Goal: Find contact information: Find contact information

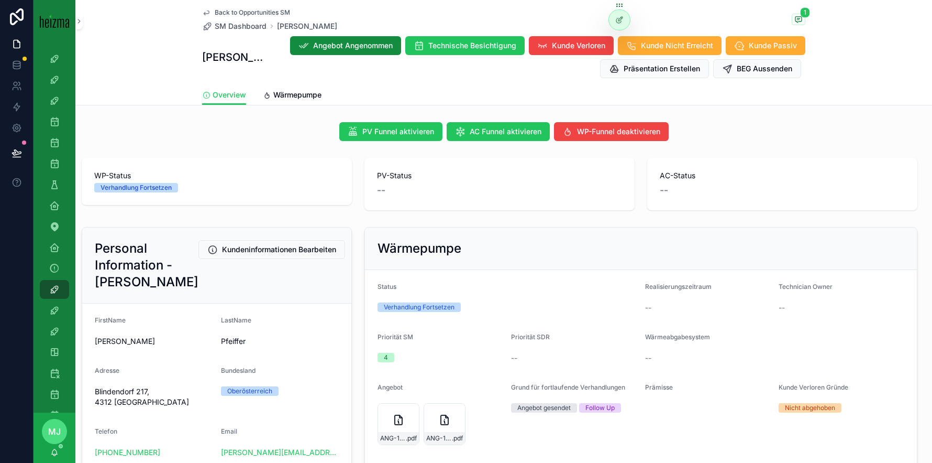
scroll to position [73, 0]
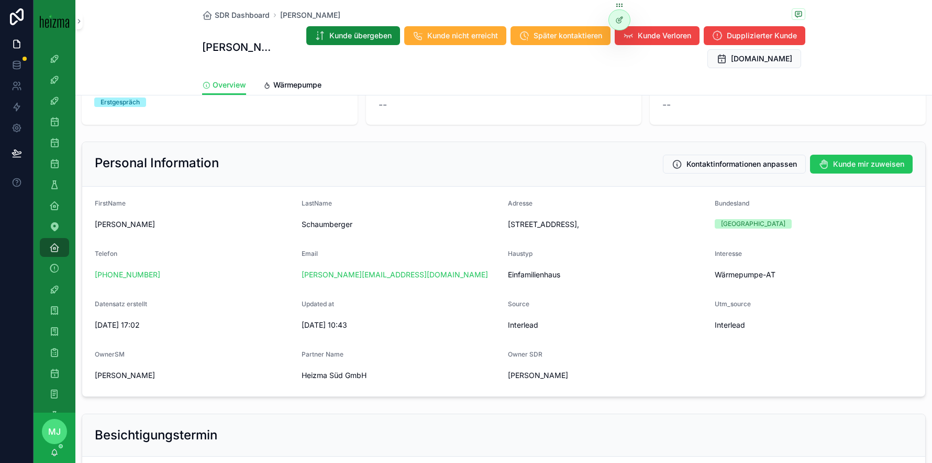
drag, startPoint x: 493, startPoint y: 250, endPoint x: 410, endPoint y: 259, distance: 83.8
click at [493, 250] on div "Email" at bounding box center [401, 255] width 199 height 13
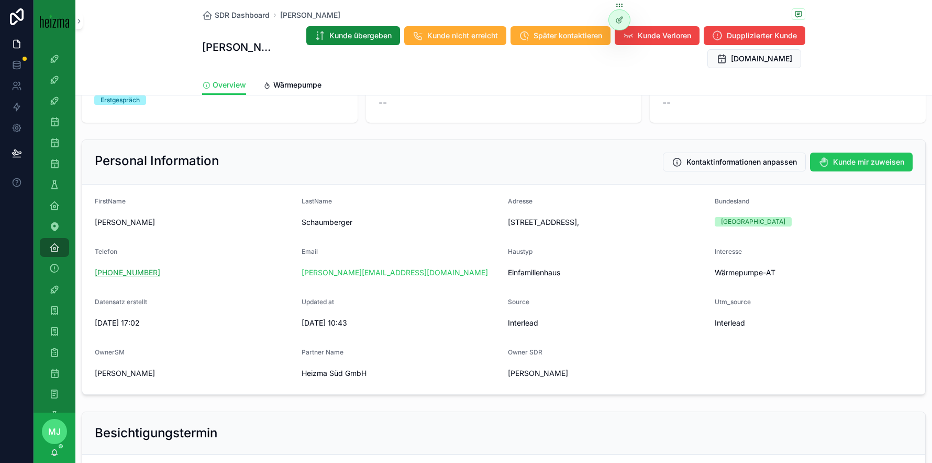
scroll to position [78, 0]
copy link "+43 664 5252044"
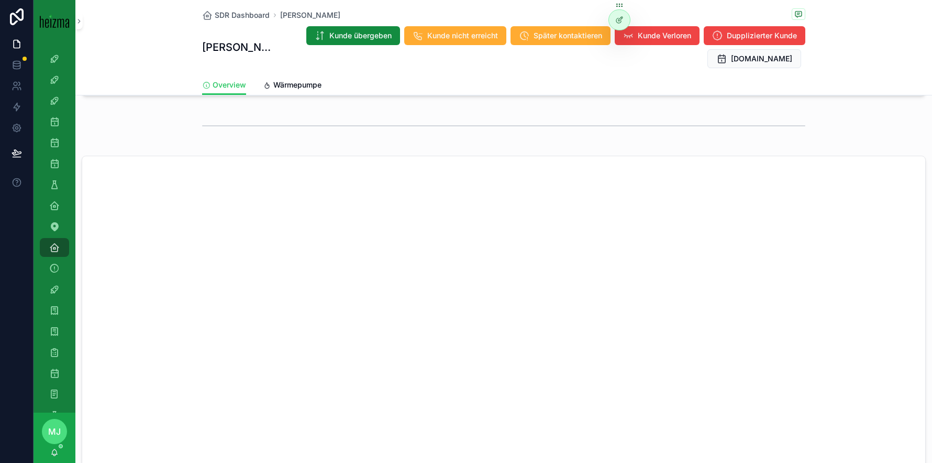
scroll to position [700, 0]
click at [232, 15] on span "SDR Dashboard" at bounding box center [242, 15] width 55 height 10
